Goal: Find specific page/section: Find specific page/section

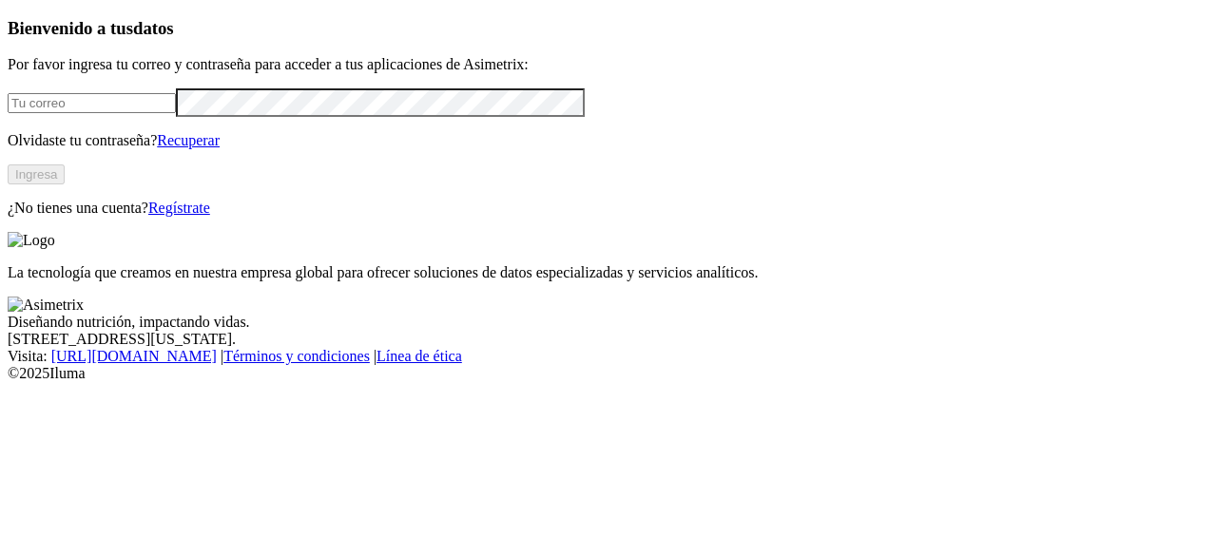
type input "[PERSON_NAME][EMAIL_ADDRESS][PERSON_NAME][PERSON_NAME][DOMAIN_NAME]"
click at [65, 184] on button "Ingresa" at bounding box center [36, 174] width 57 height 20
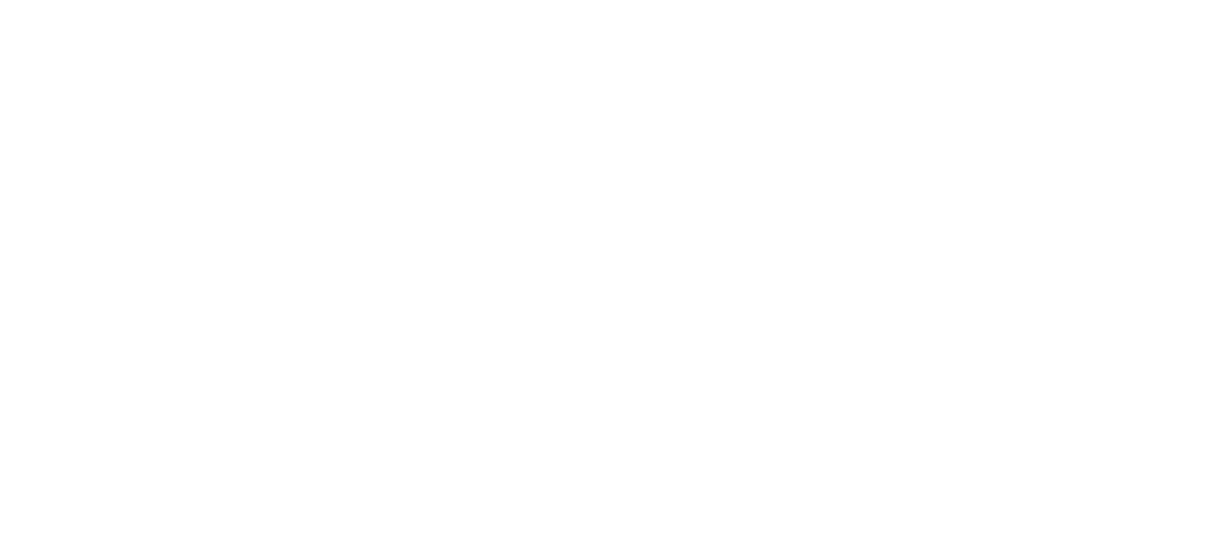
drag, startPoint x: 261, startPoint y: 34, endPoint x: 24, endPoint y: -21, distance: 243.9
